Goal: Task Accomplishment & Management: Manage account settings

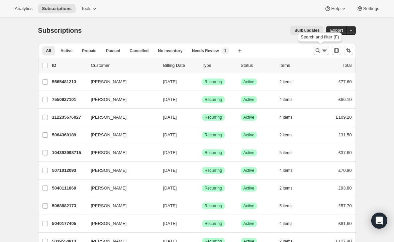
click at [317, 48] on icon "Search and filter results" at bounding box center [317, 50] width 4 height 4
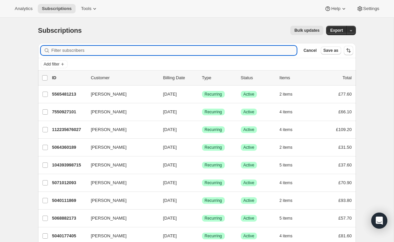
click at [207, 51] on input "Filter subscribers" at bounding box center [173, 50] width 245 height 9
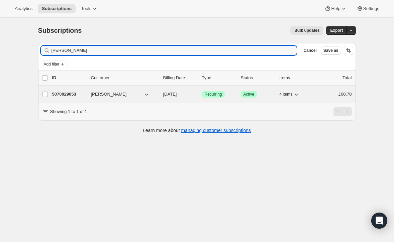
type input "[PERSON_NAME]"
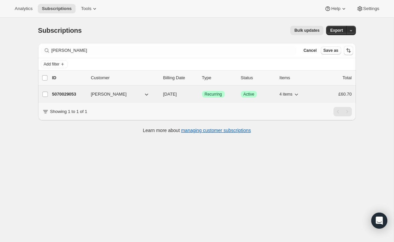
click at [76, 92] on p "5070029053" at bounding box center [68, 94] width 33 height 7
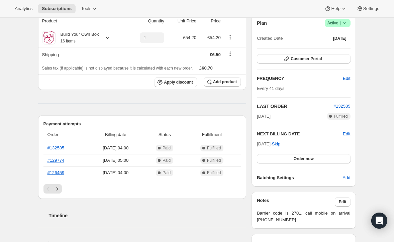
scroll to position [67, 0]
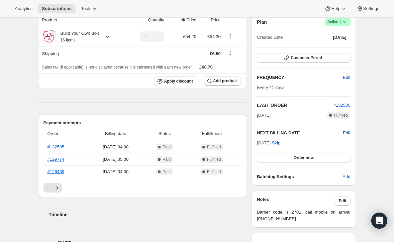
click at [345, 132] on span "Edit" at bounding box center [346, 133] width 7 height 7
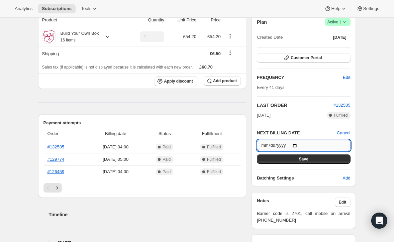
click at [297, 145] on input "[DATE]" at bounding box center [303, 145] width 93 height 11
type input "[DATE]"
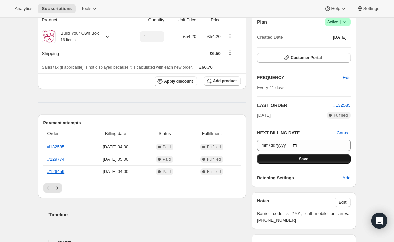
click at [312, 158] on button "Save" at bounding box center [303, 158] width 93 height 9
